Goal: Information Seeking & Learning: Learn about a topic

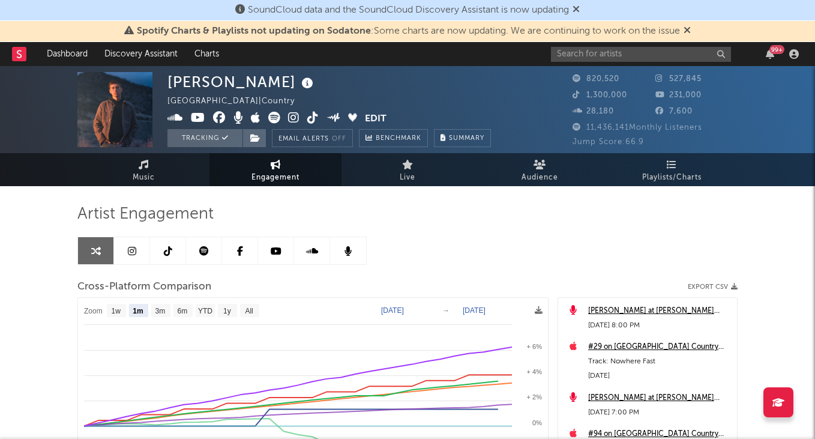
select select "1m"
click at [589, 53] on input "text" at bounding box center [641, 54] width 180 height 15
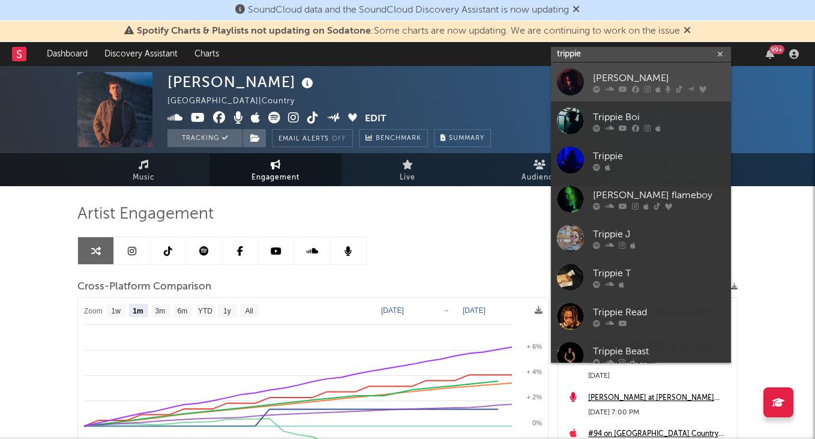
type input "trippie"
click at [605, 80] on div "[PERSON_NAME]" at bounding box center [659, 78] width 132 height 14
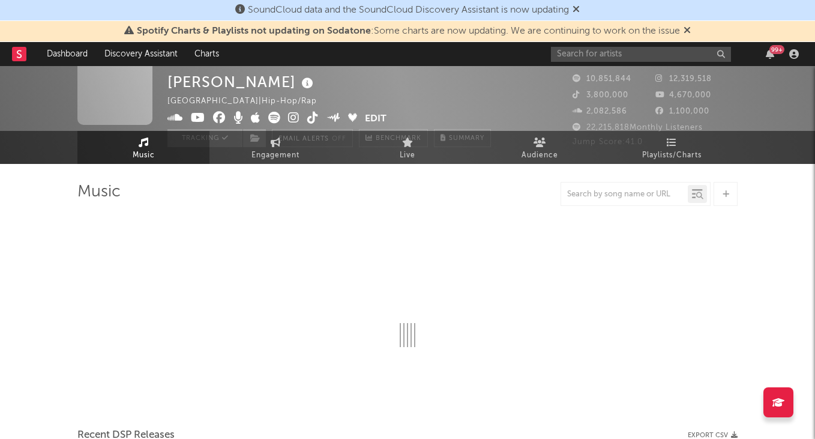
scroll to position [20, 0]
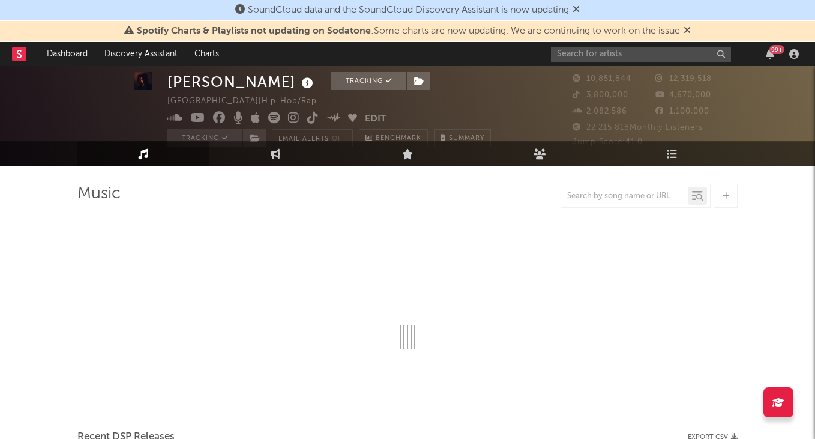
select select "6m"
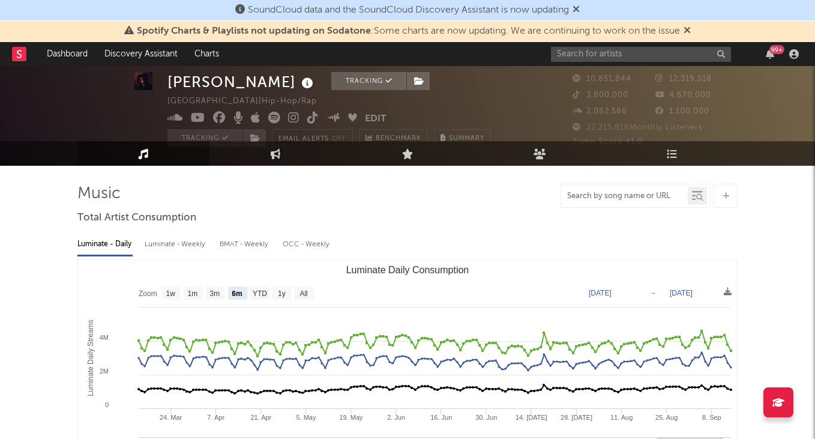
click at [583, 196] on input "text" at bounding box center [624, 197] width 127 height 10
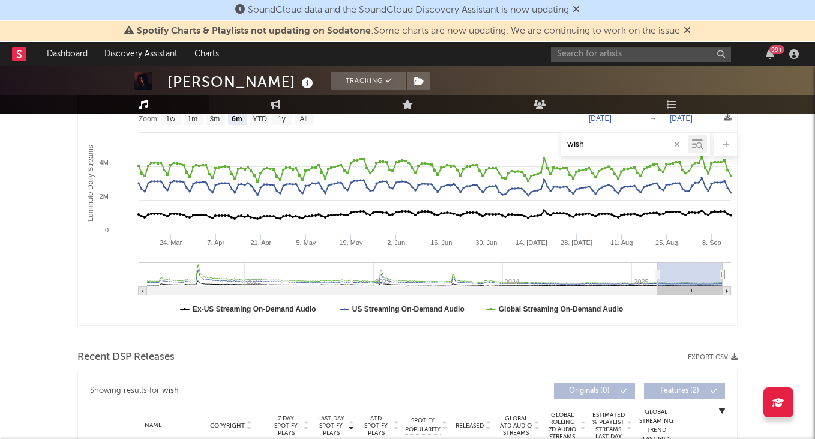
scroll to position [178, 0]
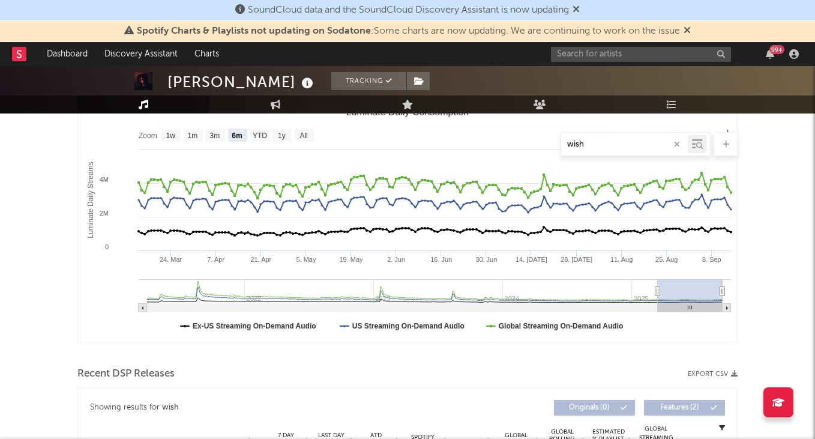
type input "wish"
click at [612, 50] on input "text" at bounding box center [641, 54] width 180 height 15
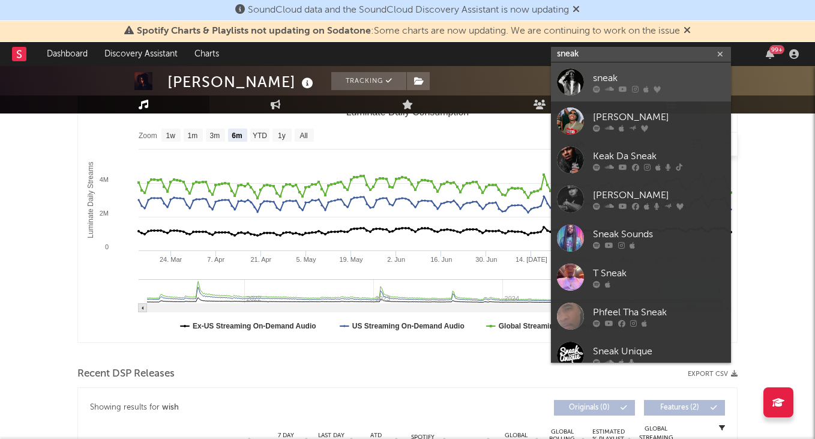
type input "sneak"
click at [616, 74] on div "sneak" at bounding box center [659, 78] width 132 height 14
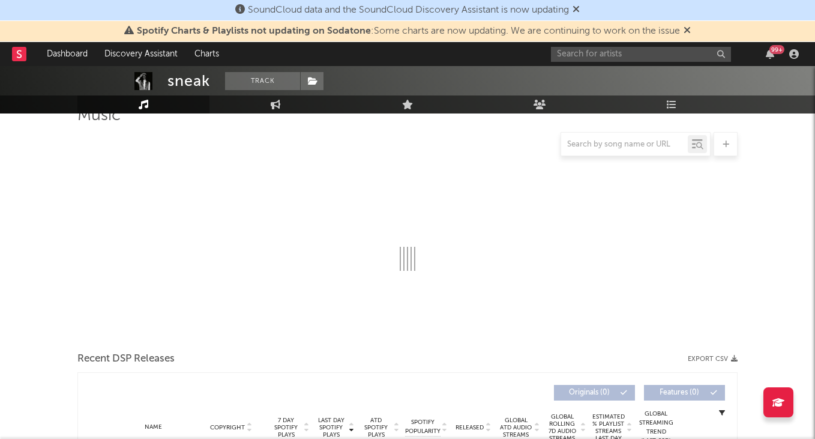
scroll to position [100, 0]
select select "1w"
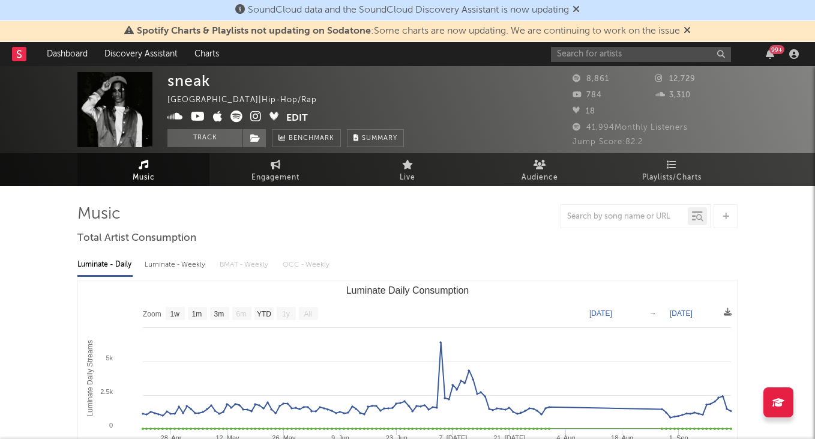
scroll to position [0, 0]
click at [577, 55] on input "text" at bounding box center [641, 54] width 180 height 15
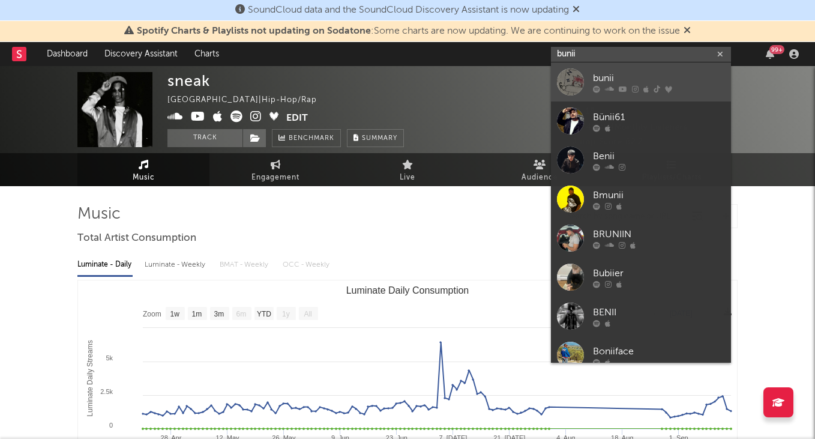
type input "bunii"
click at [618, 72] on div "bunii" at bounding box center [659, 78] width 132 height 14
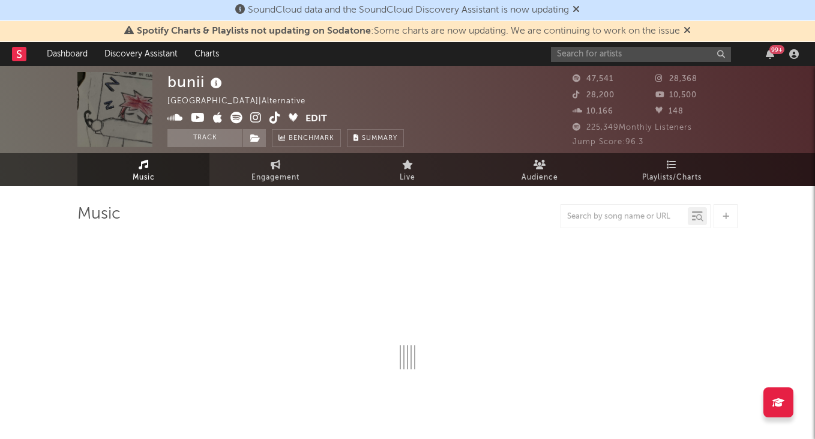
select select "6m"
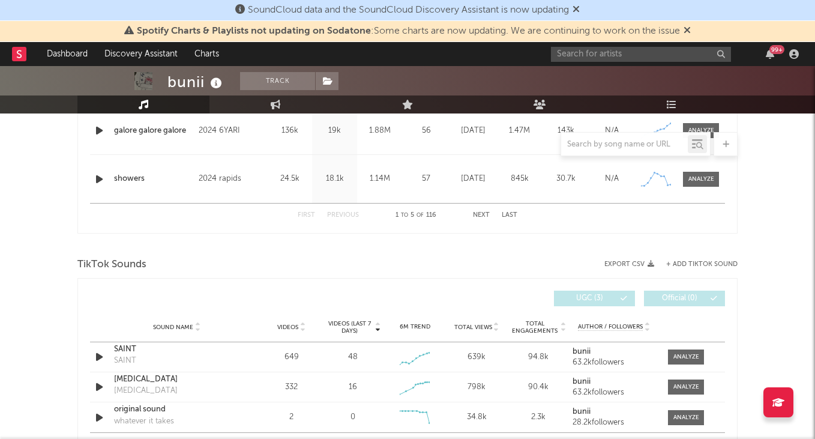
scroll to position [719, 0]
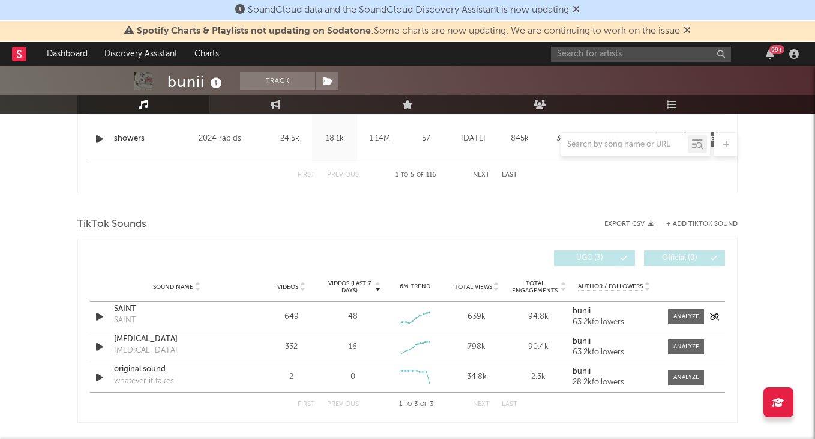
click at [128, 308] on div "SAINT" at bounding box center [176, 309] width 125 height 12
